Goal: Transaction & Acquisition: Obtain resource

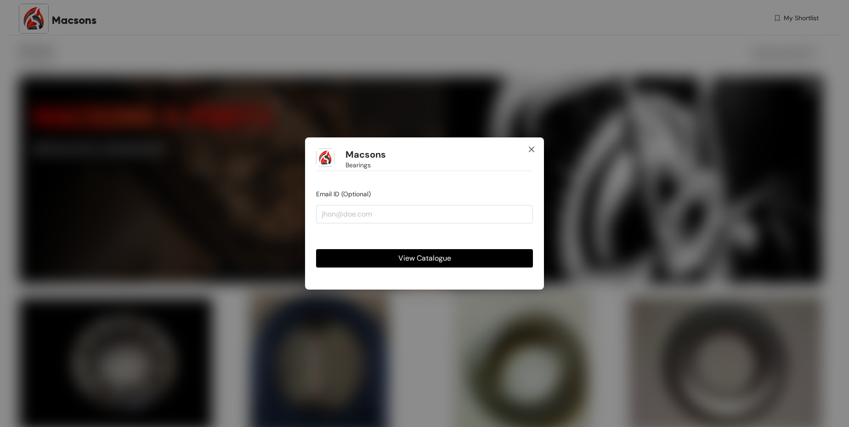
click at [534, 151] on icon "close" at bounding box center [531, 149] width 7 height 7
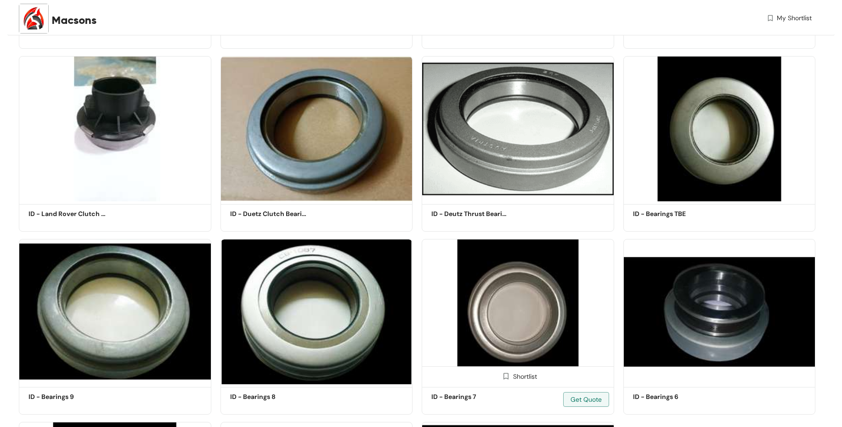
scroll to position [441, 0]
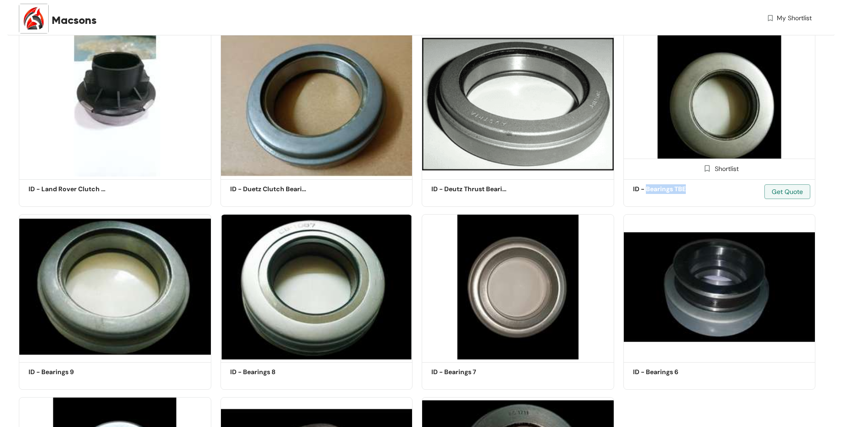
drag, startPoint x: 646, startPoint y: 191, endPoint x: 688, endPoint y: 195, distance: 42.0
click at [688, 195] on div "ID - Bearings TBE Get Quote" at bounding box center [672, 189] width 78 height 11
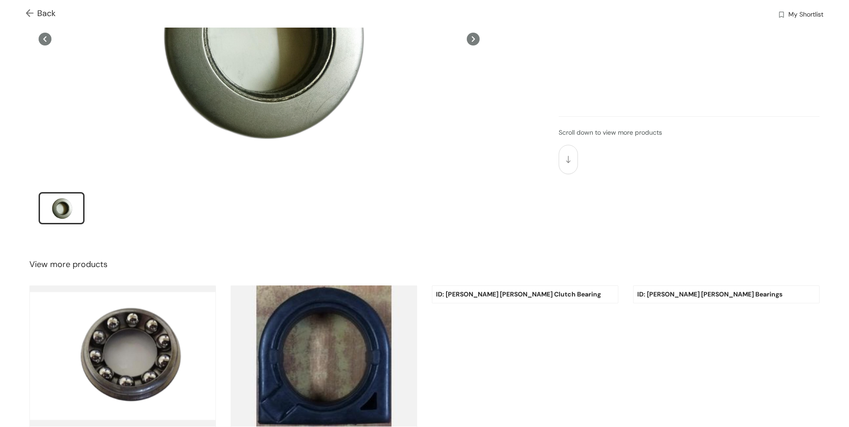
scroll to position [263, 0]
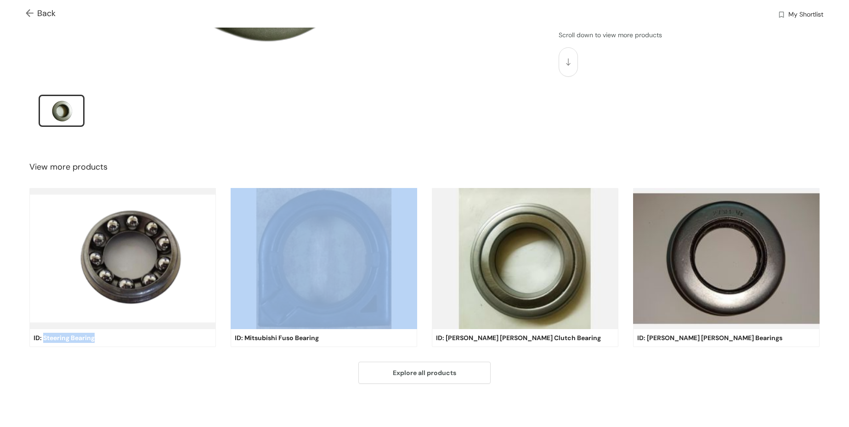
drag, startPoint x: 42, startPoint y: 338, endPoint x: 330, endPoint y: 246, distance: 302.6
click at [330, 246] on div "ID: Steering Bearing ID: Mitsubishi Fuso Bearing ID: [PERSON_NAME] [PERSON_NAME…" at bounding box center [424, 268] width 805 height 174
copy span "Steering Bearing"
